Goal: Information Seeking & Learning: Get advice/opinions

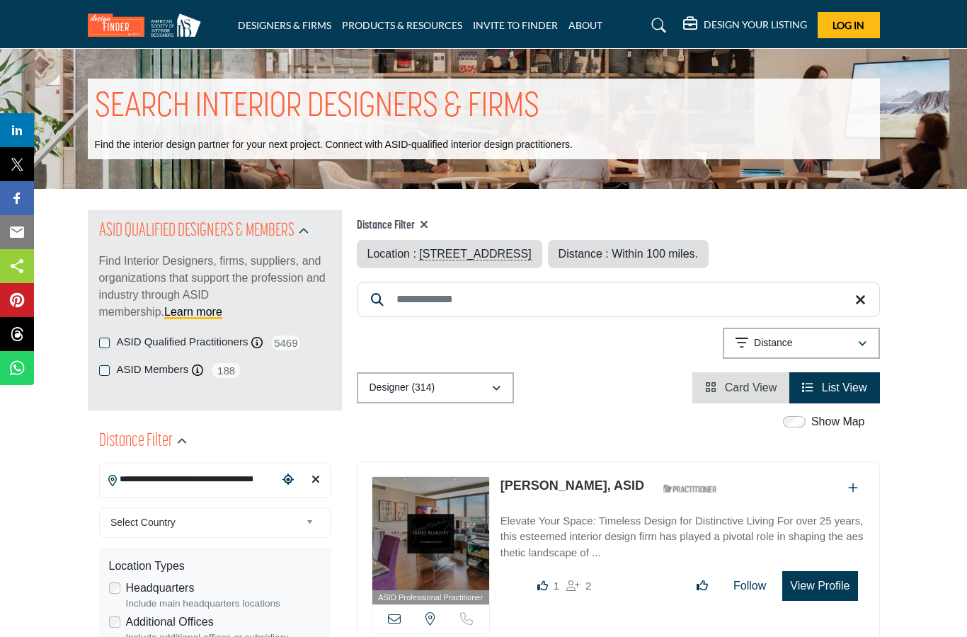
click at [363, 633] on div "ASID Professional Practitioner ASID Professional Practitioners have successfull…" at bounding box center [618, 568] width 523 height 213
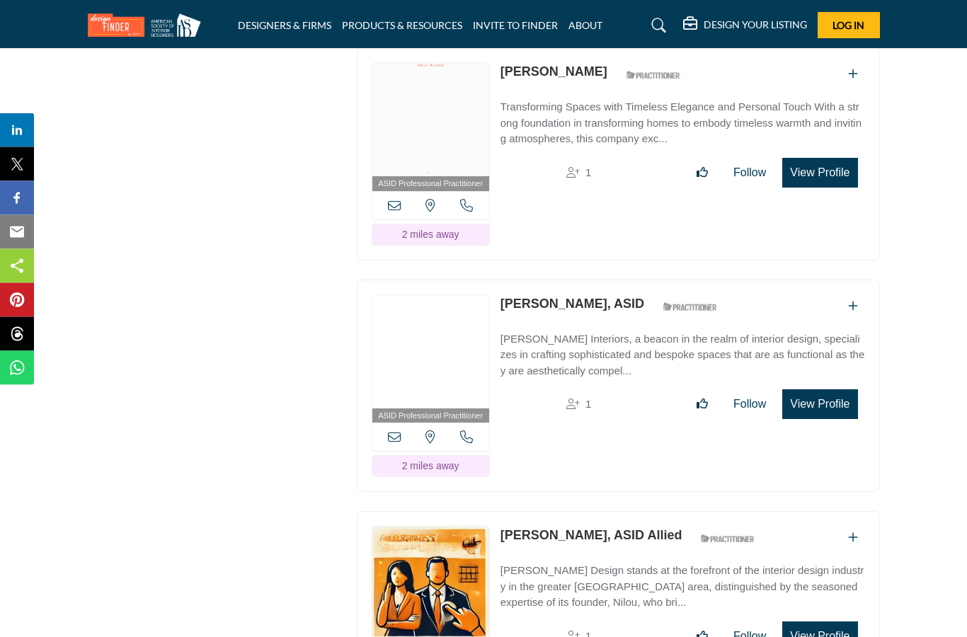
scroll to position [4328, 0]
click at [587, 297] on link "[PERSON_NAME], ASID" at bounding box center [573, 304] width 144 height 14
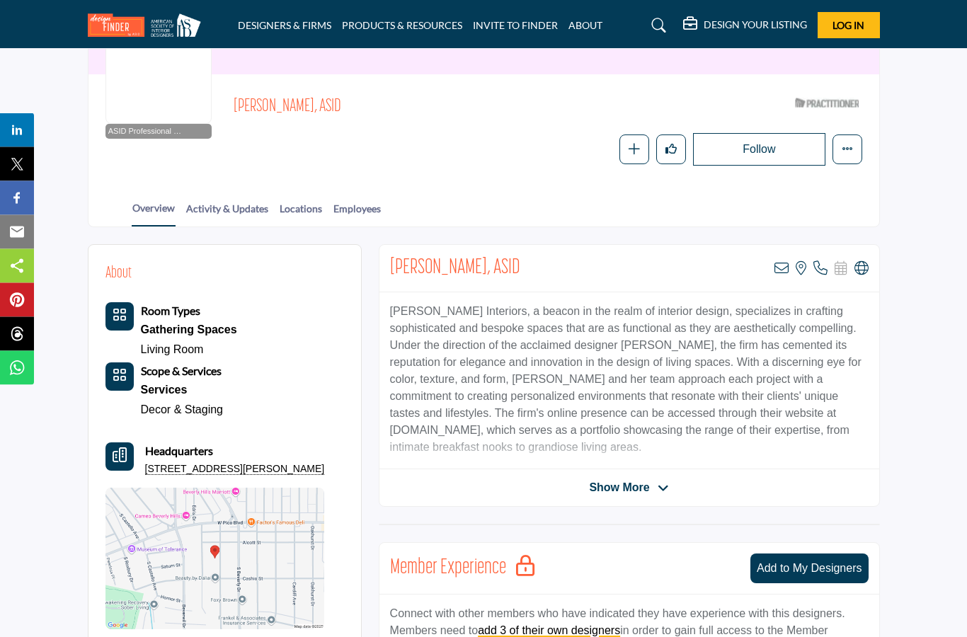
scroll to position [145, 0]
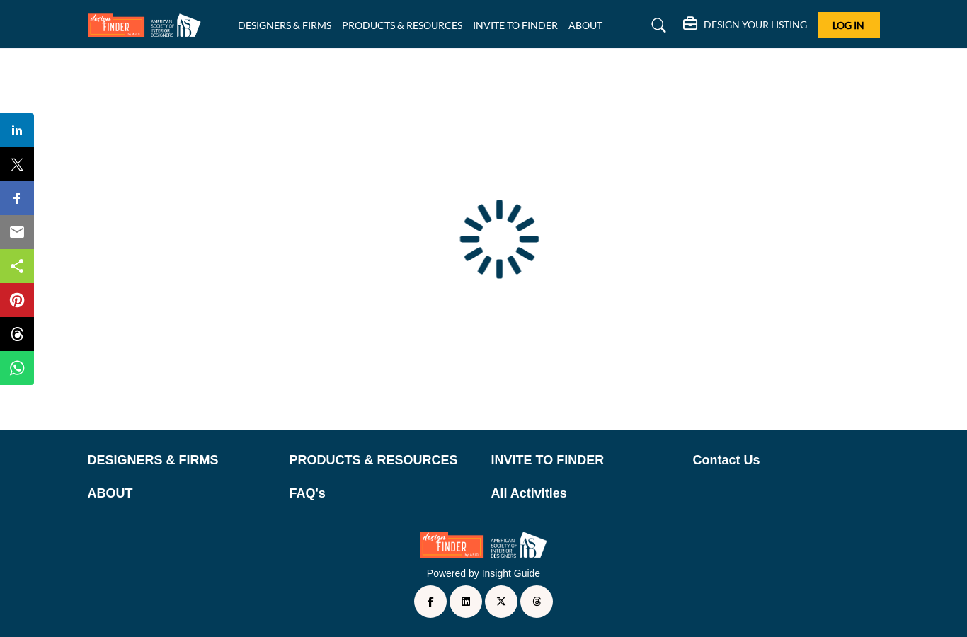
scroll to position [57, 0]
type input "**********"
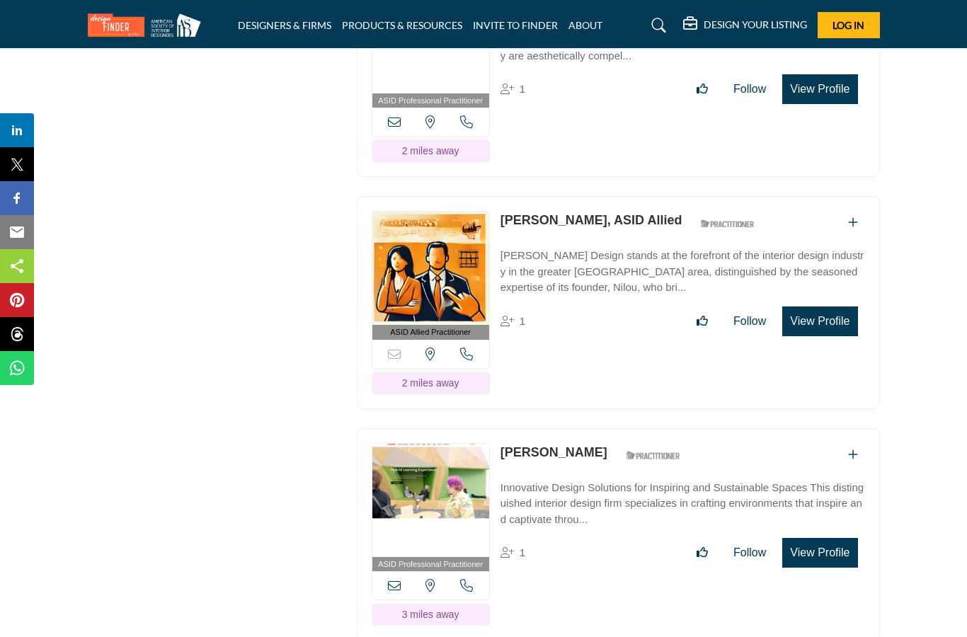
scroll to position [4645, 0]
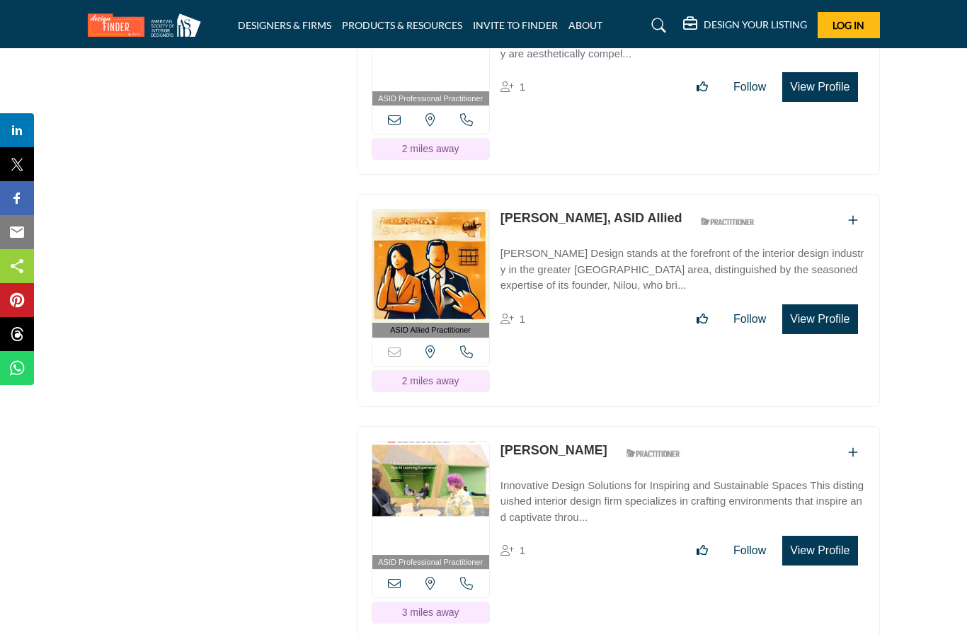
click at [615, 211] on link "[PERSON_NAME], ASID Allied" at bounding box center [592, 218] width 182 height 14
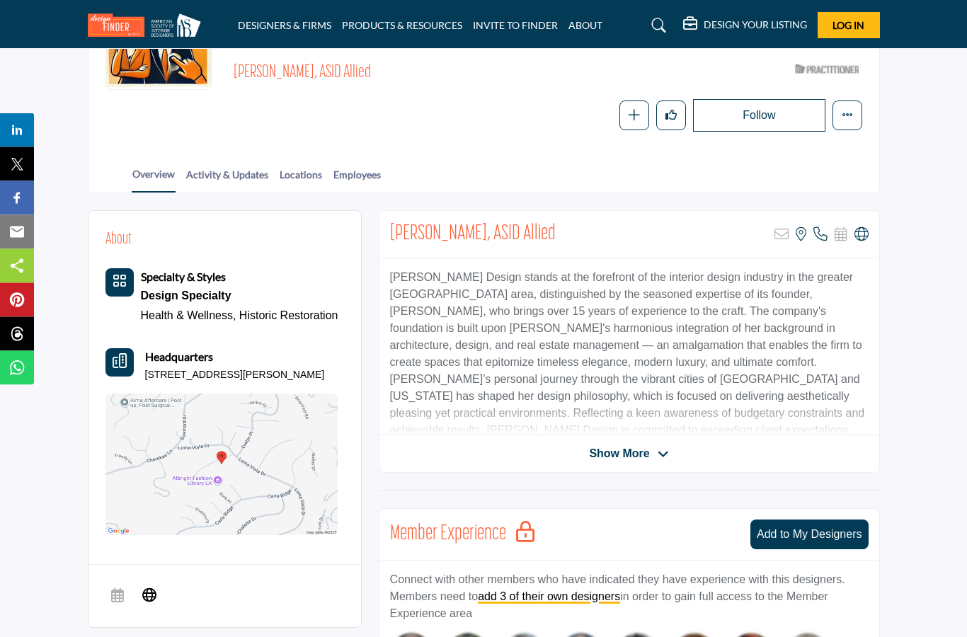
scroll to position [192, 0]
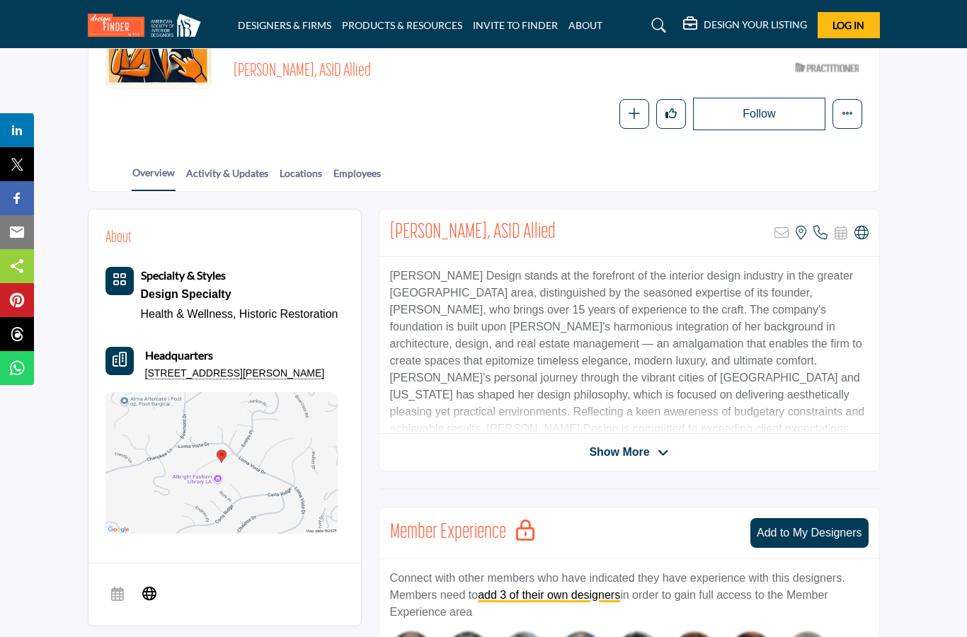
click at [654, 450] on span "Show More" at bounding box center [628, 452] width 79 height 17
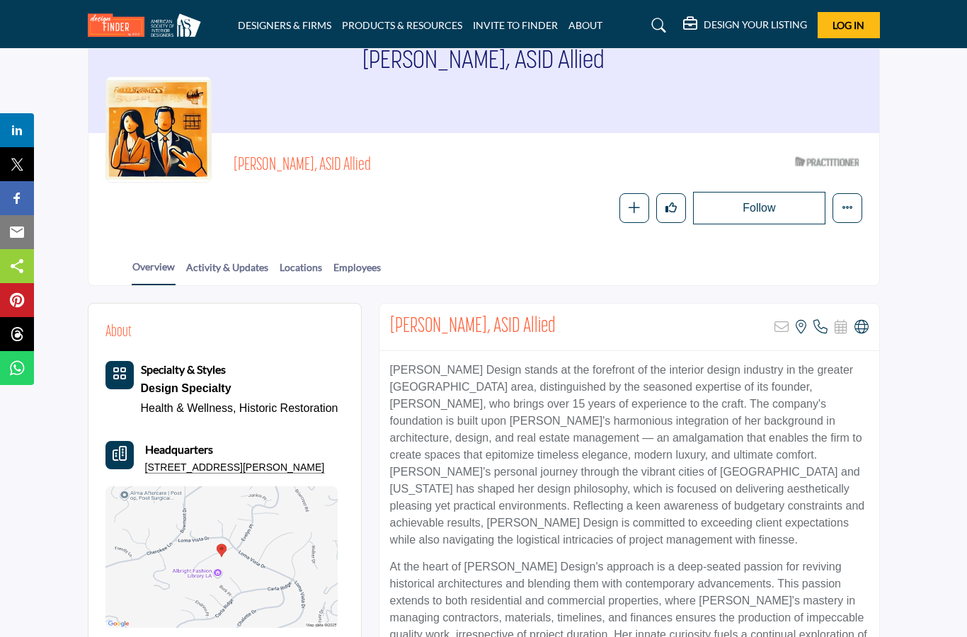
scroll to position [80, 0]
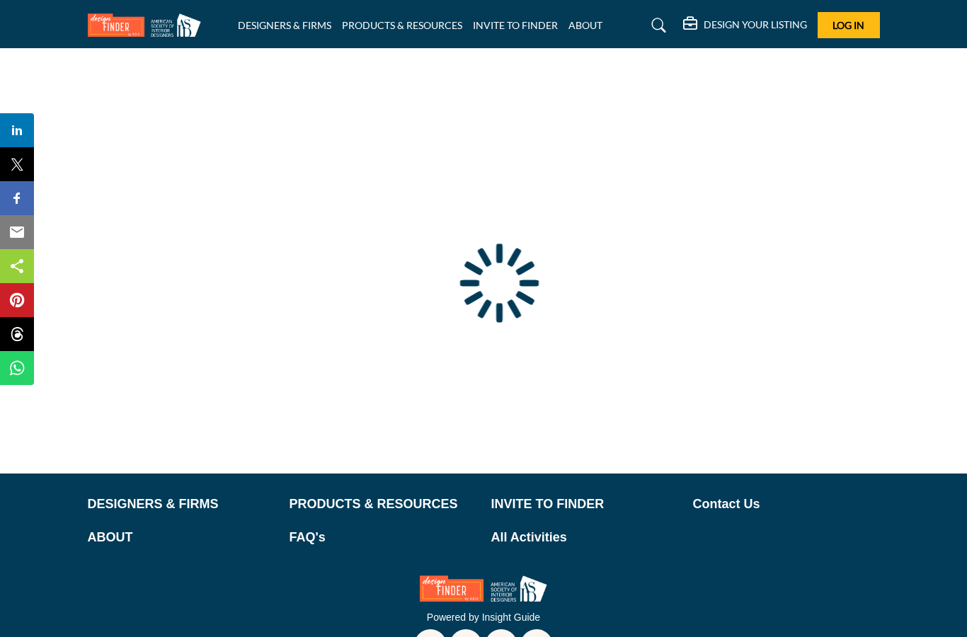
scroll to position [57, 0]
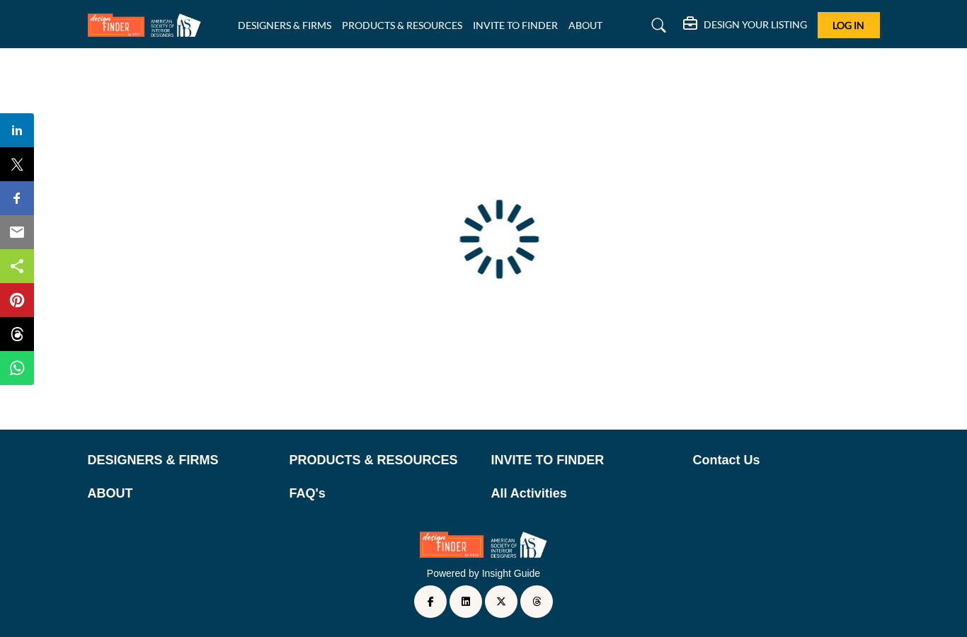
type input "**********"
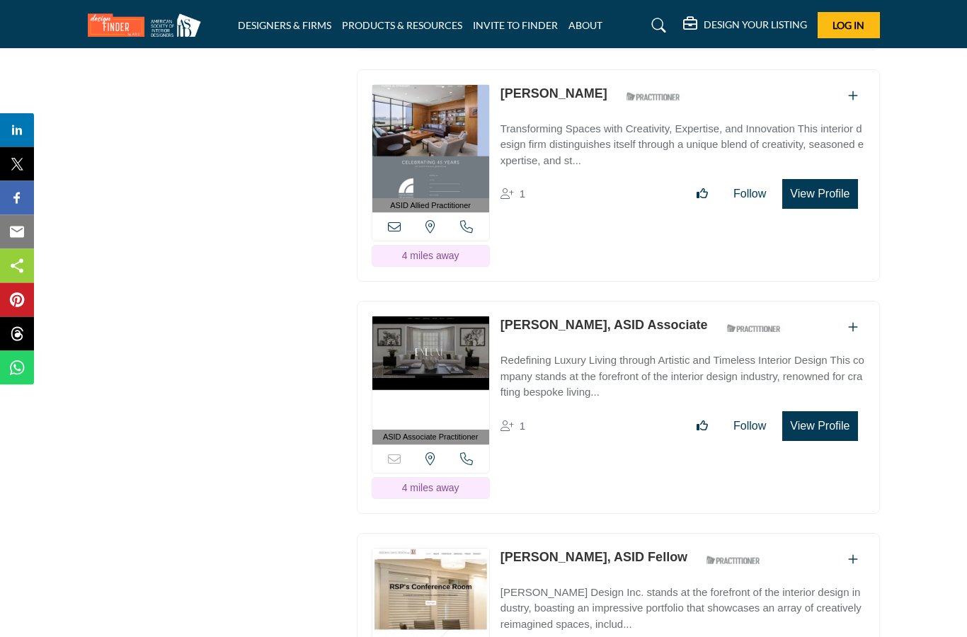
scroll to position [6461, 0]
